Goal: Information Seeking & Learning: Check status

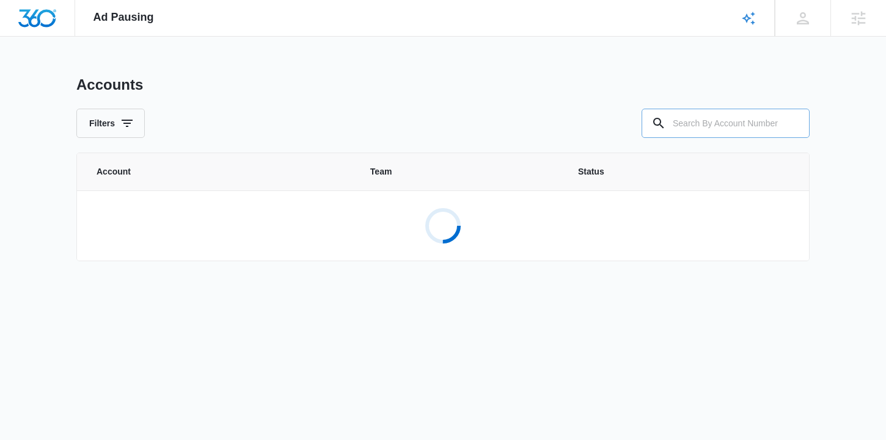
click at [690, 119] on input "text" at bounding box center [725, 123] width 168 height 29
paste input "C176763"
click at [675, 123] on input "C176763" at bounding box center [725, 123] width 168 height 29
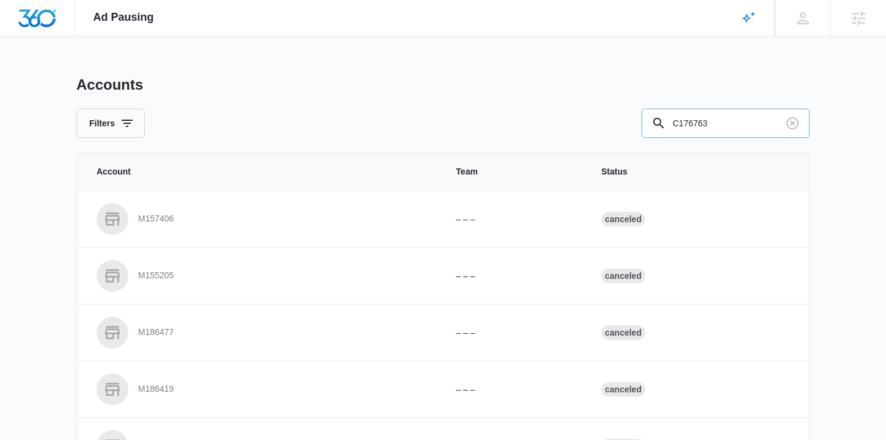
click at [731, 115] on input "C176763" at bounding box center [725, 123] width 168 height 29
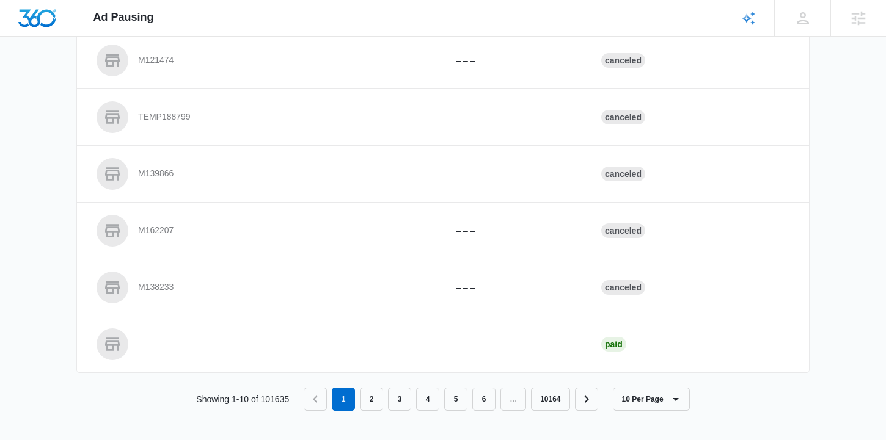
scroll to position [376, 0]
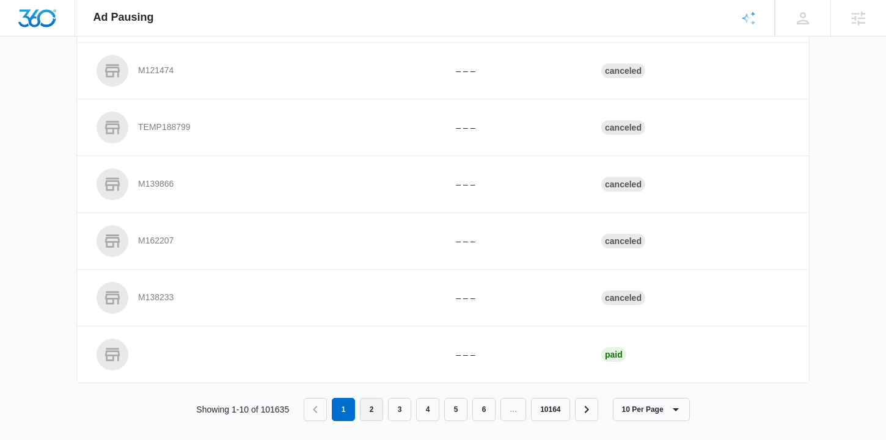
type input "C176763"
click at [373, 410] on link "2" at bounding box center [371, 409] width 23 height 23
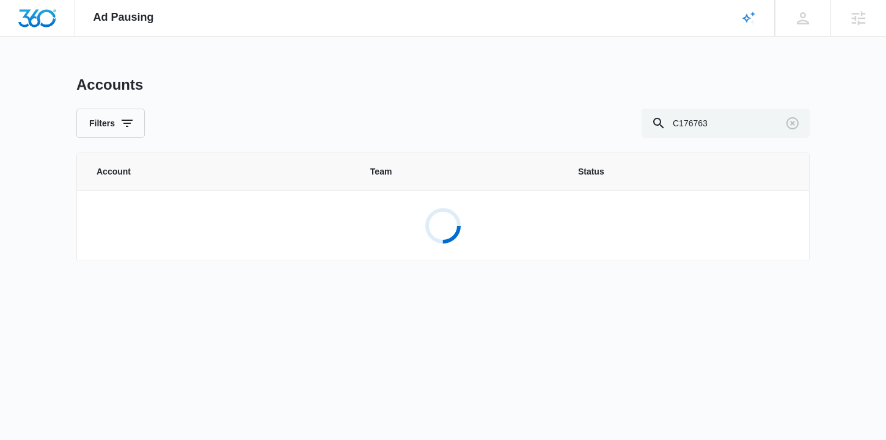
scroll to position [0, 0]
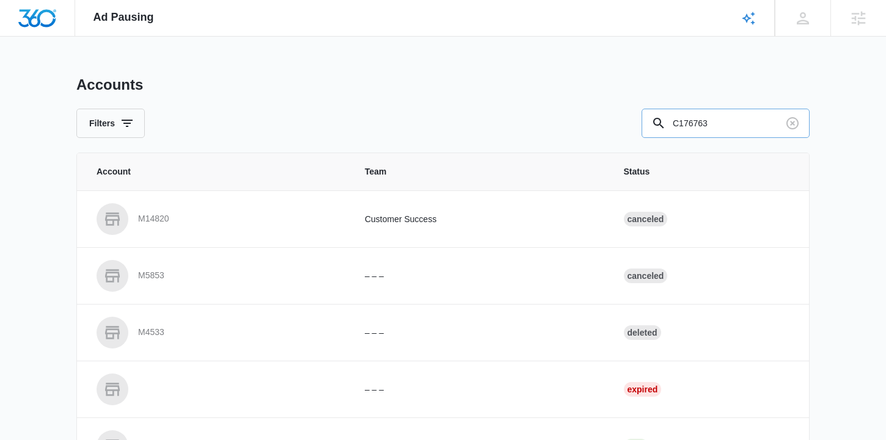
click at [745, 133] on input "C176763" at bounding box center [725, 123] width 168 height 29
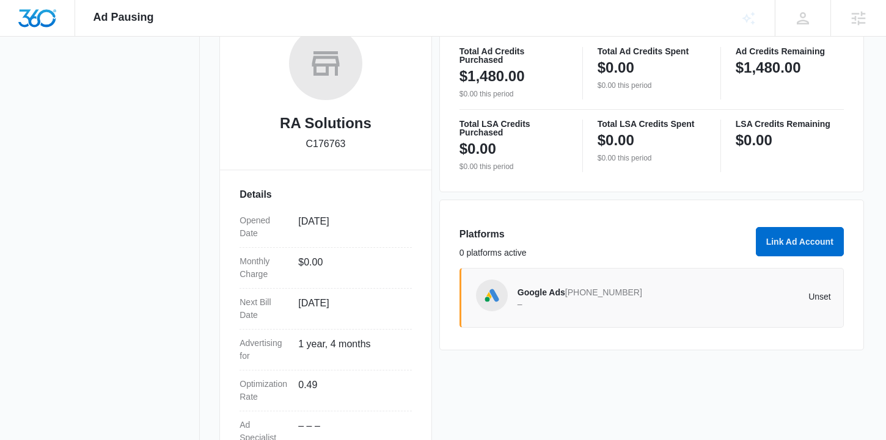
scroll to position [208, 0]
drag, startPoint x: 567, startPoint y: 289, endPoint x: 528, endPoint y: 13, distance: 278.7
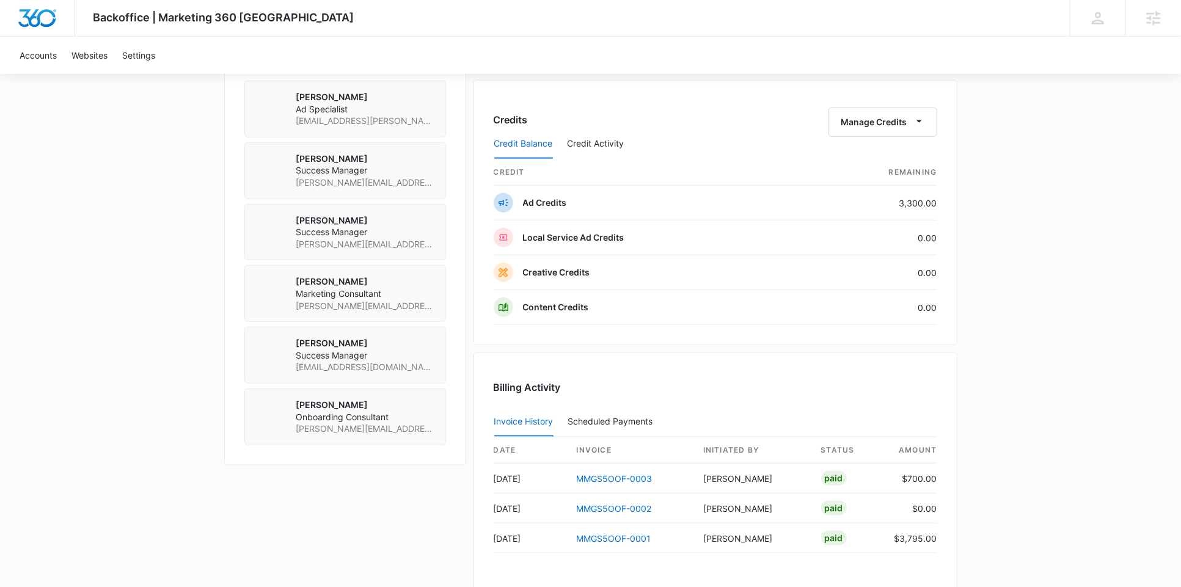
scroll to position [895, 0]
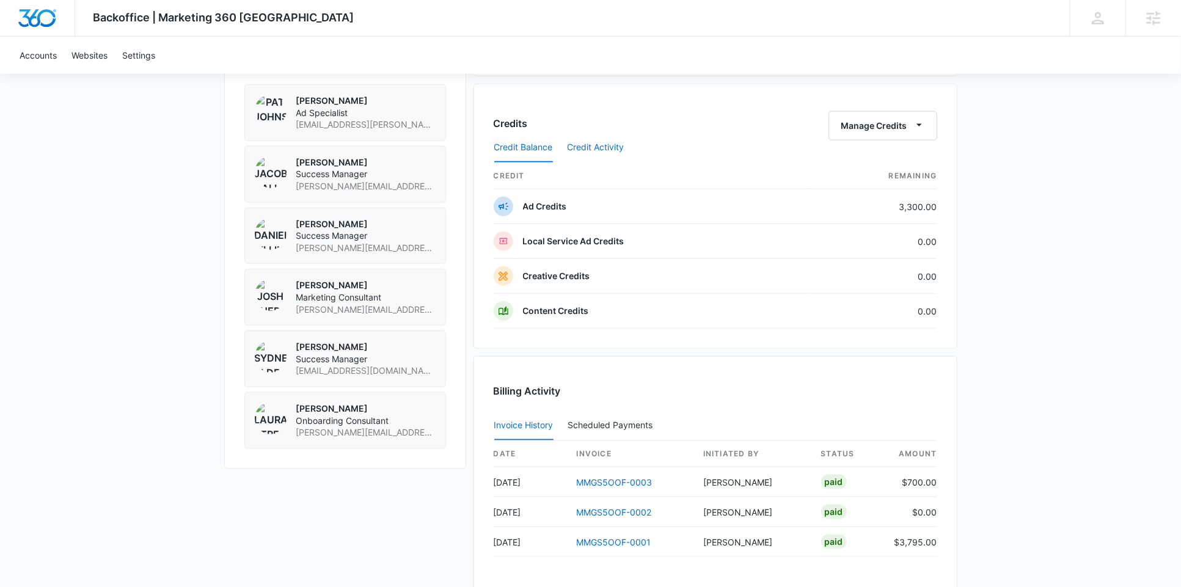
click at [592, 140] on button "Credit Activity" at bounding box center [595, 147] width 57 height 29
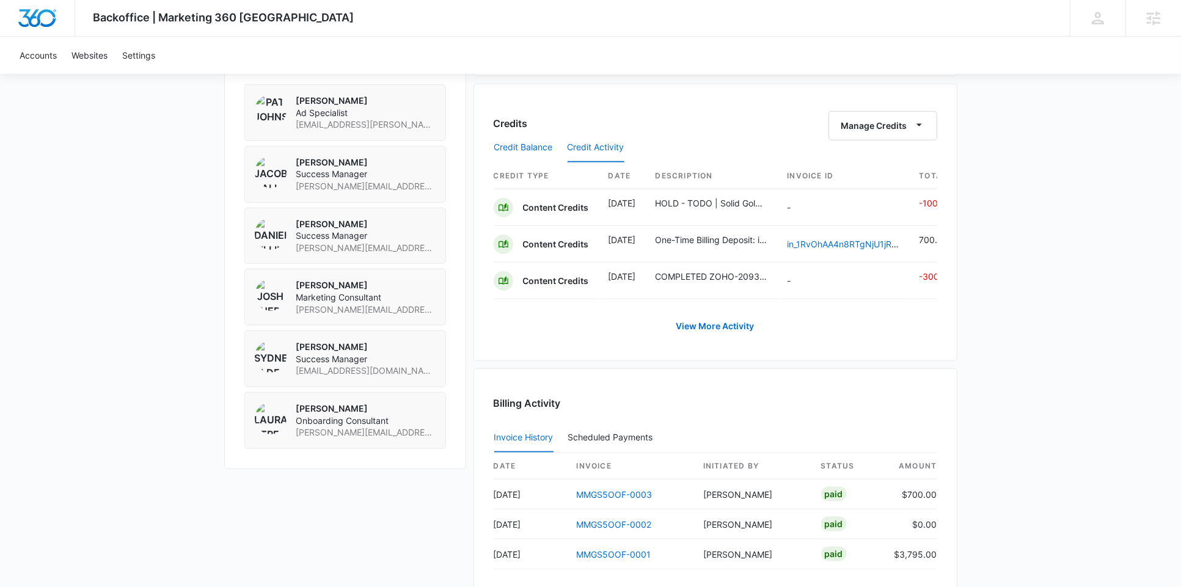
click at [533, 142] on button "Credit Balance" at bounding box center [523, 147] width 59 height 29
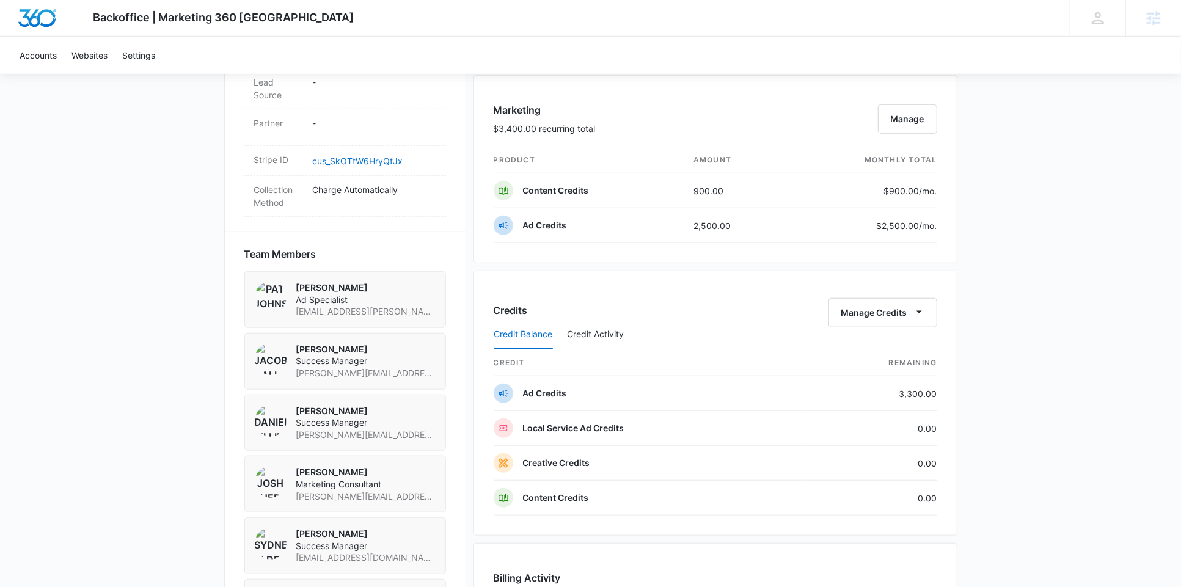
scroll to position [669, 0]
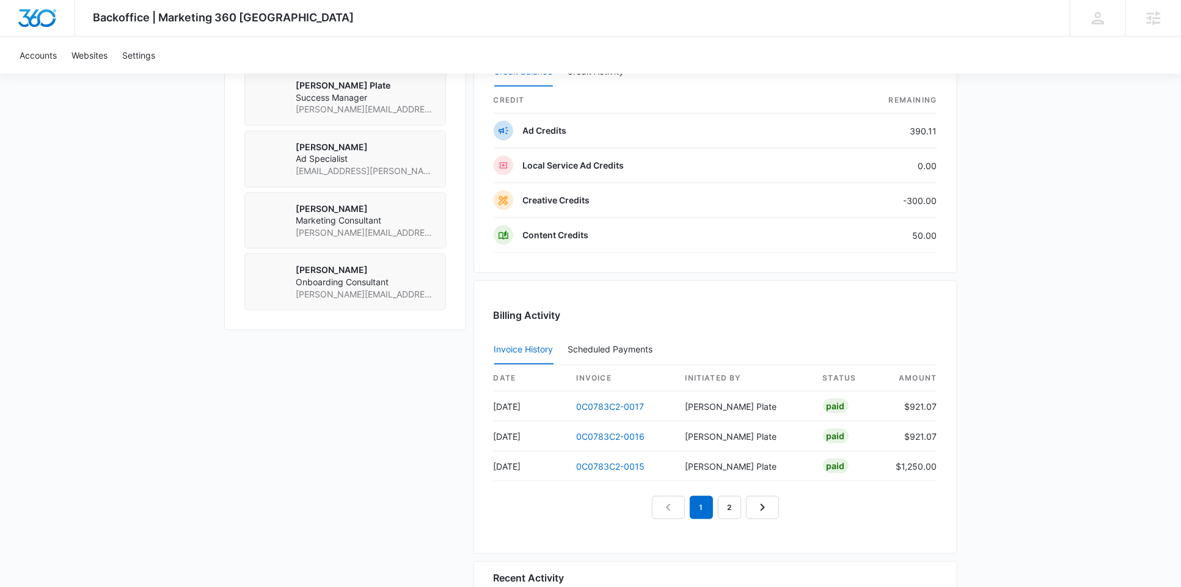
scroll to position [958, 0]
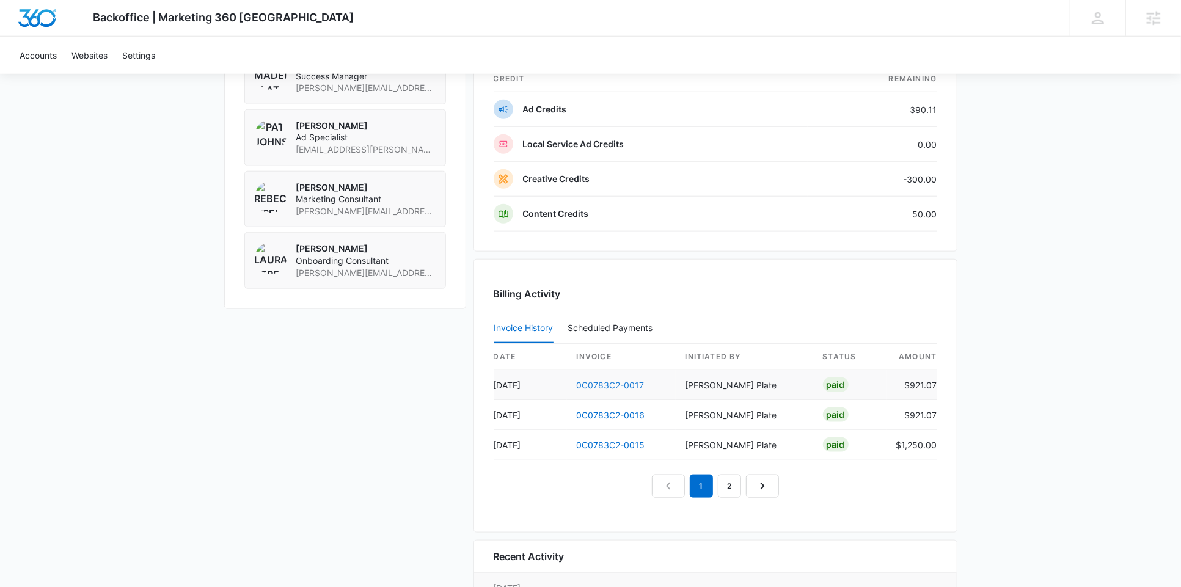
click at [612, 380] on link "0C0783C2-0017" at bounding box center [611, 385] width 68 height 10
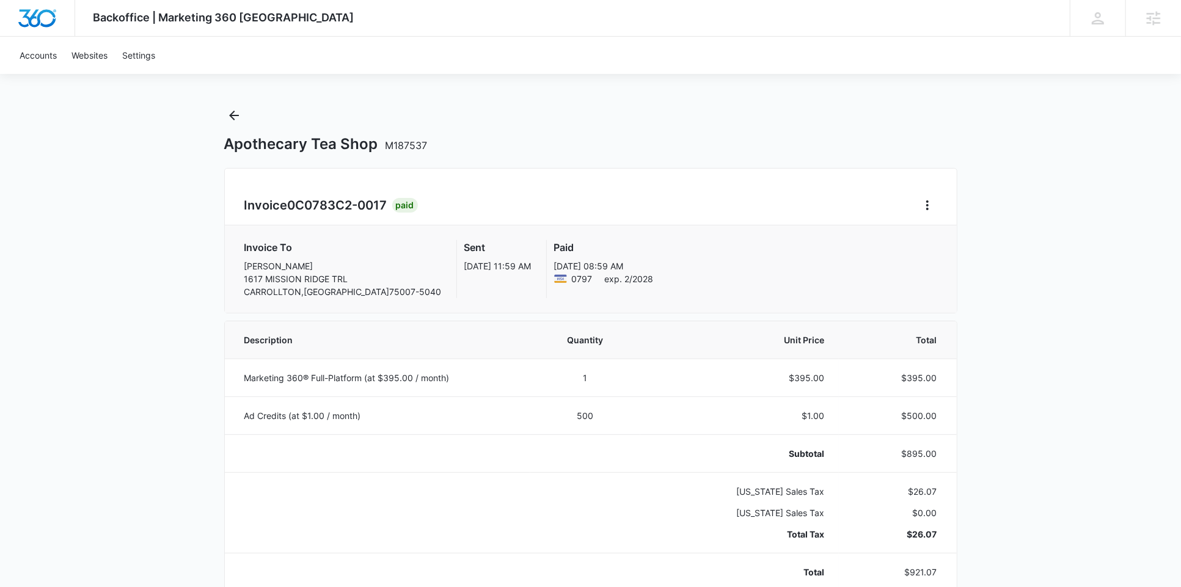
scroll to position [10, 0]
click at [231, 116] on icon "Back" at bounding box center [234, 113] width 15 height 15
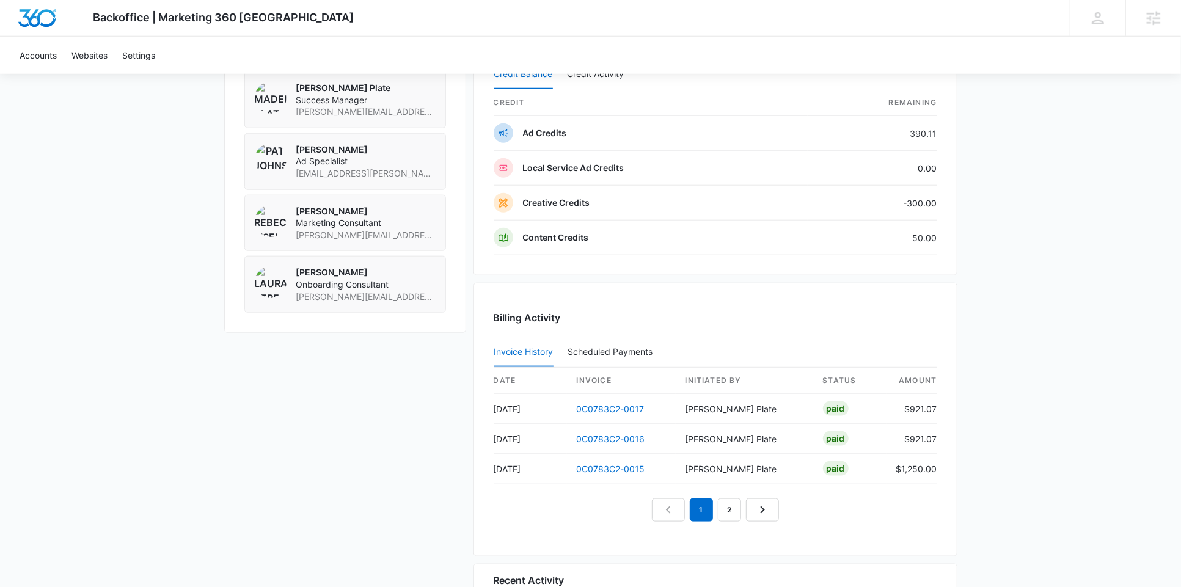
scroll to position [1046, 0]
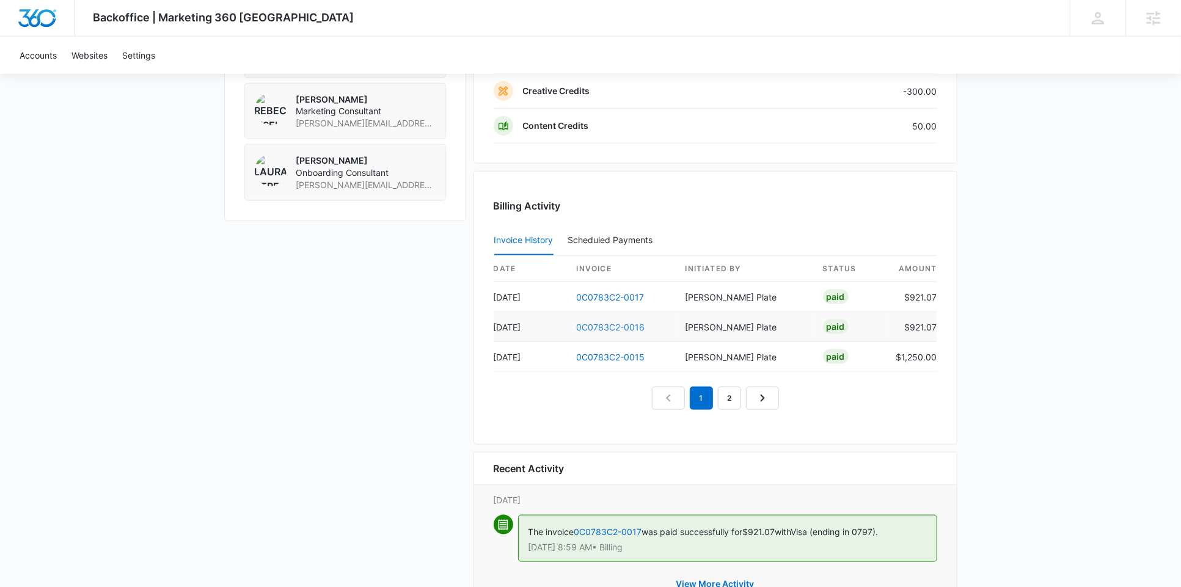
click at [606, 322] on link "0C0783C2-0016" at bounding box center [611, 327] width 68 height 10
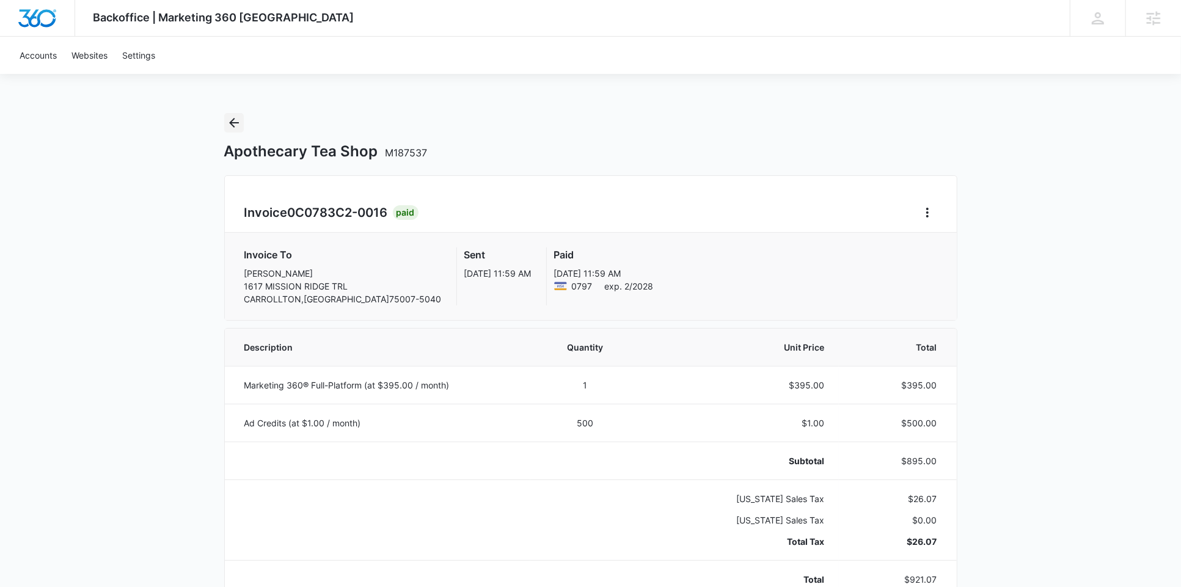
click at [234, 119] on icon "Back" at bounding box center [234, 123] width 10 height 10
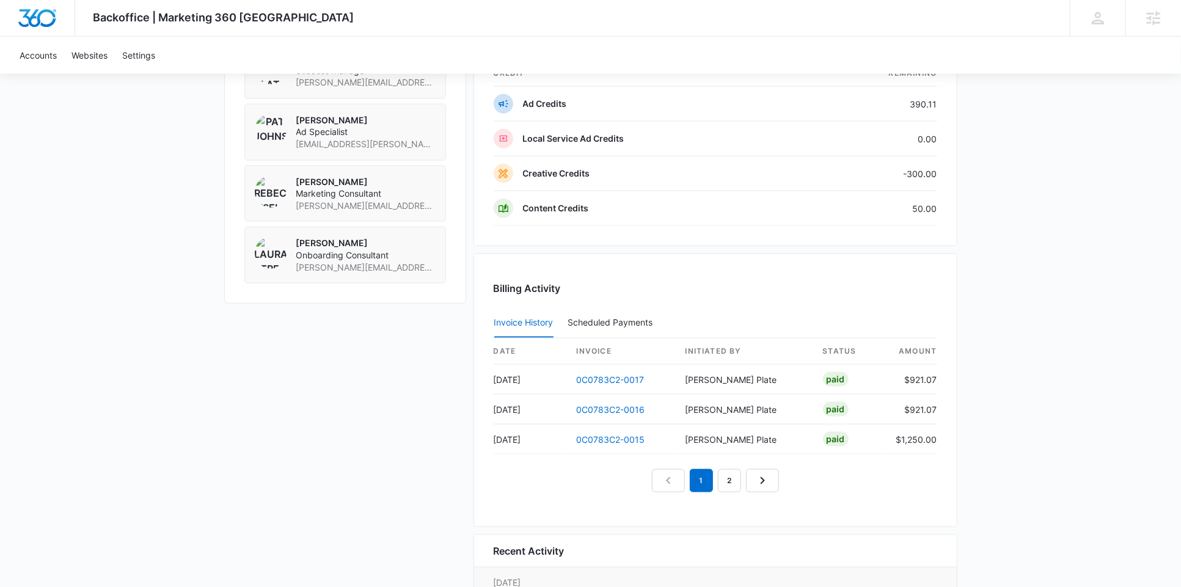
scroll to position [982, 0]
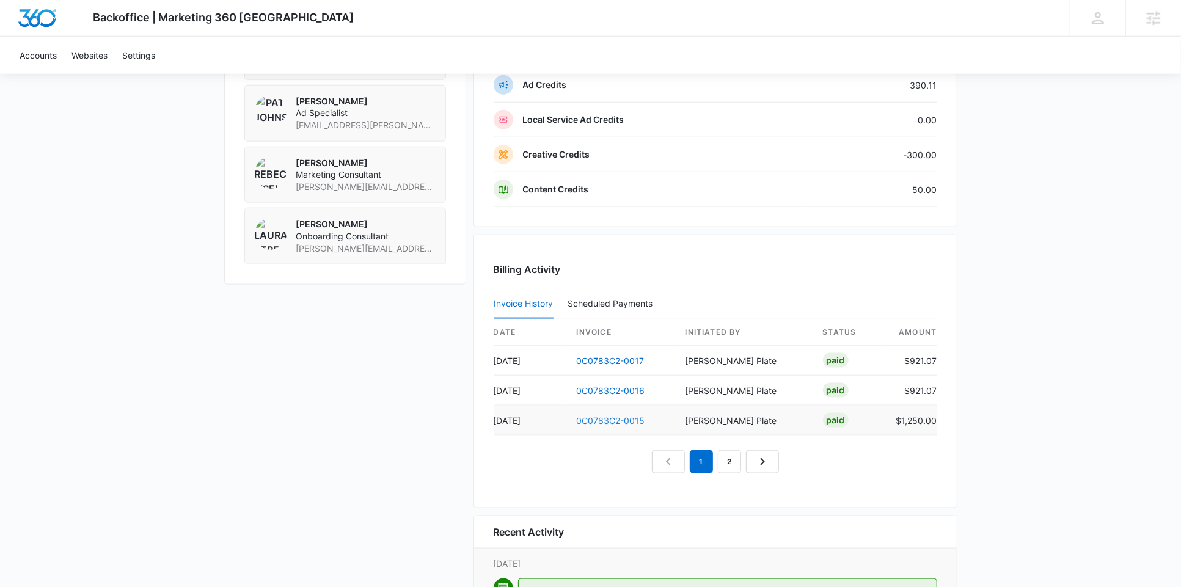
click at [597, 415] on link "0C0783C2-0015" at bounding box center [611, 420] width 68 height 10
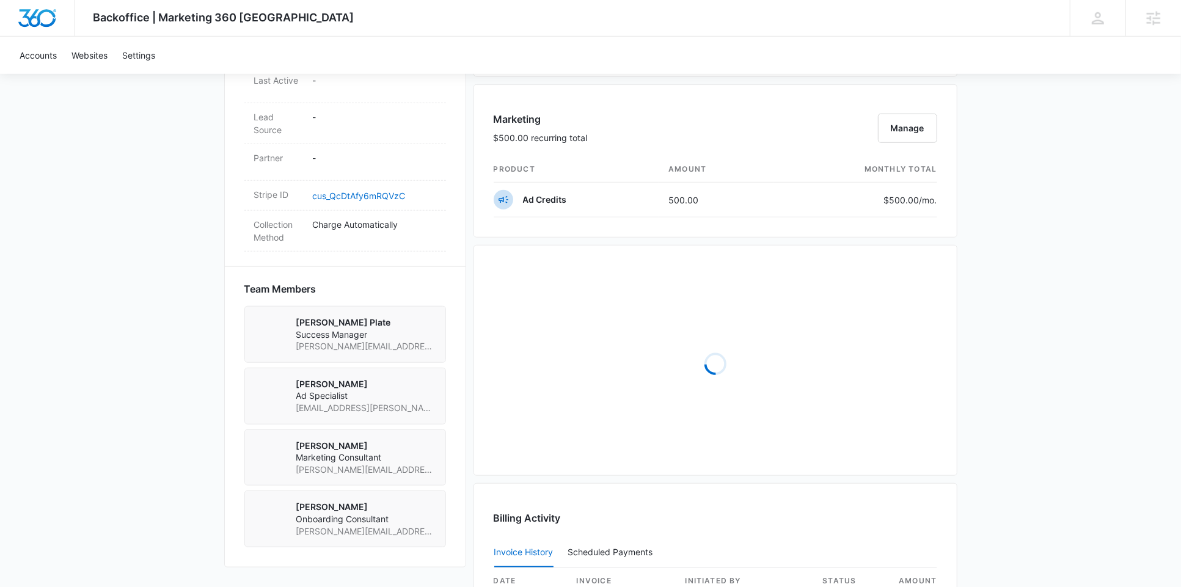
scroll to position [699, 0]
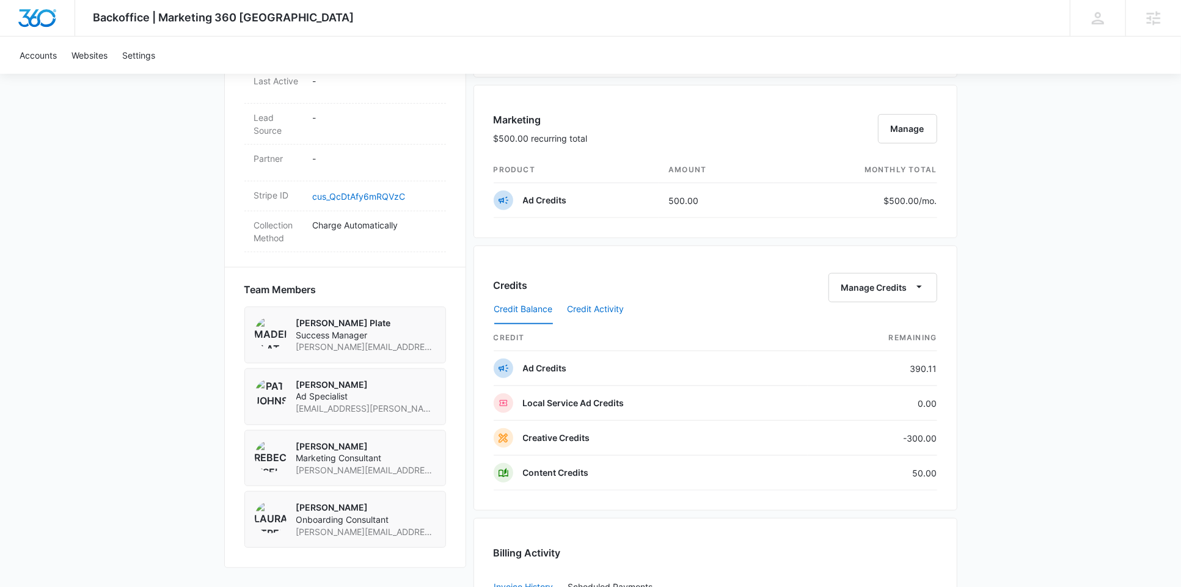
click at [584, 307] on button "Credit Activity" at bounding box center [595, 309] width 57 height 29
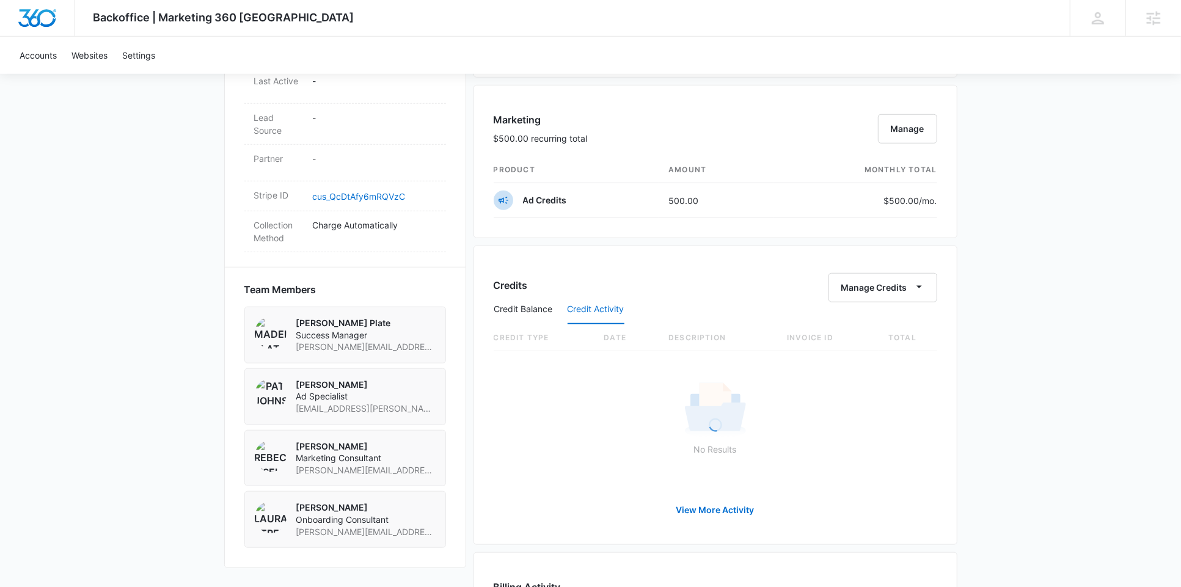
scroll to position [761, 0]
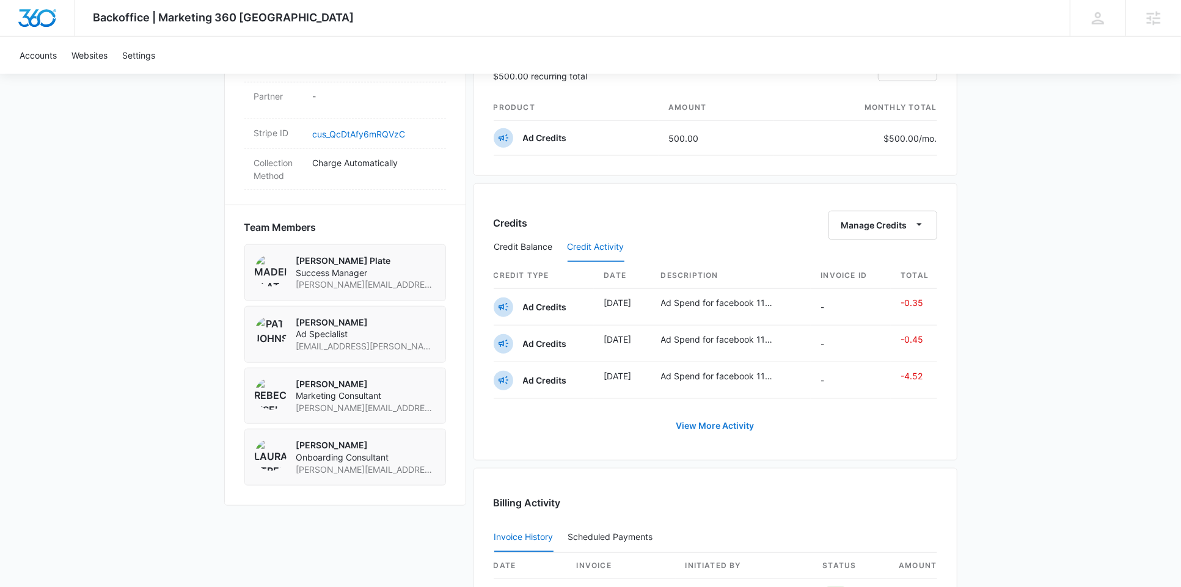
click at [723, 419] on button "View More Activity" at bounding box center [715, 425] width 103 height 29
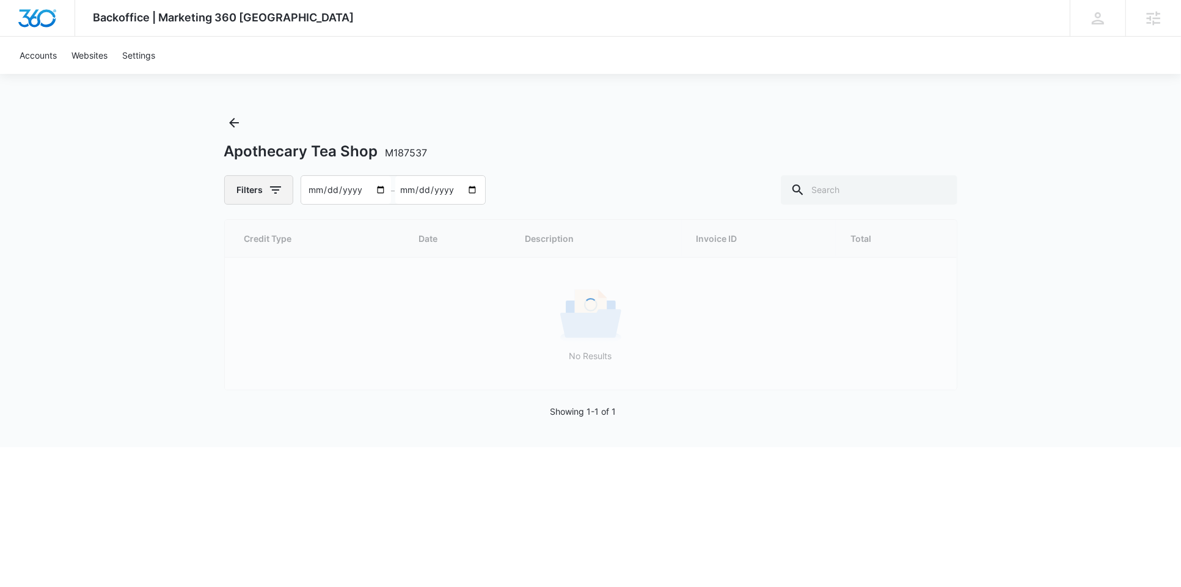
click at [264, 192] on button "Filters" at bounding box center [258, 189] width 69 height 29
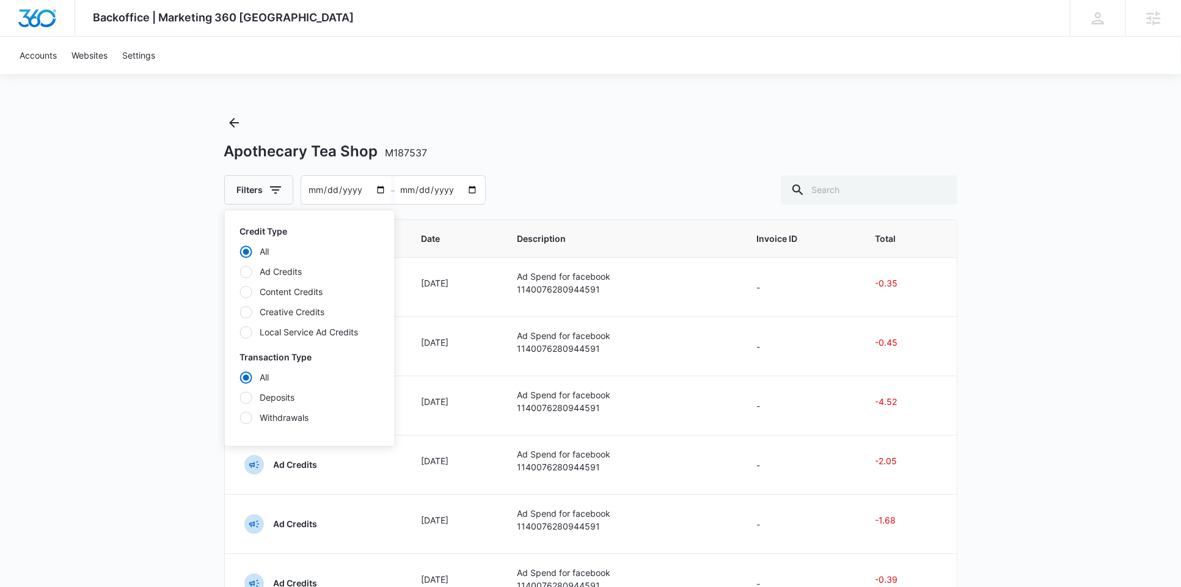
click at [278, 297] on label "Content Credits" at bounding box center [309, 291] width 140 height 13
click at [240, 292] on input "Content Credits" at bounding box center [239, 291] width 1 height 1
radio input "false"
radio input "true"
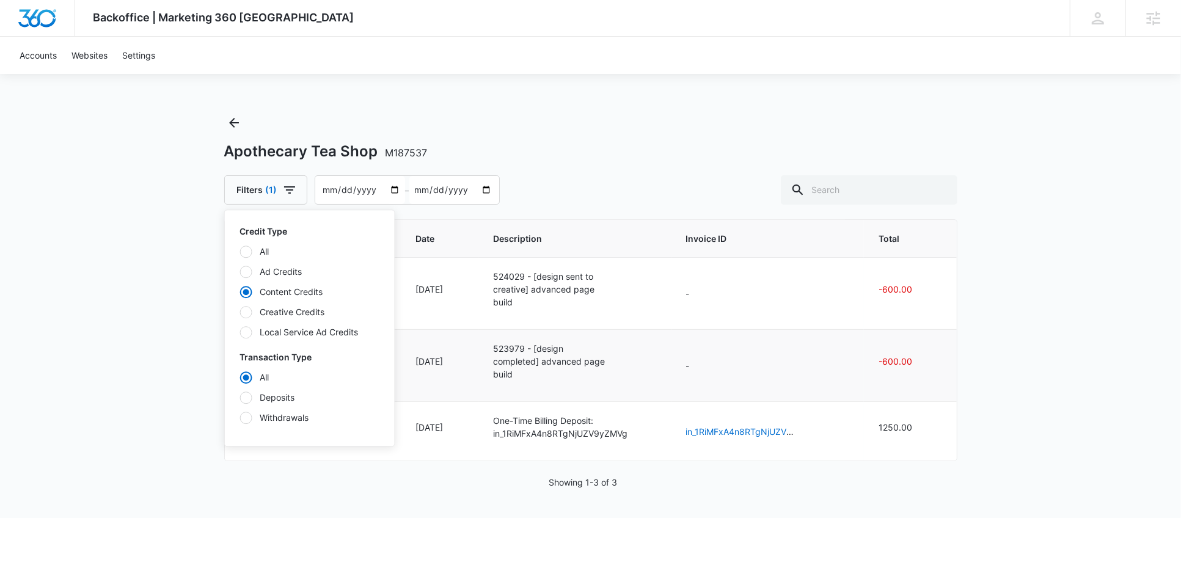
click at [700, 366] on td "-" at bounding box center [767, 365] width 193 height 72
